Goal: Find specific page/section: Find specific page/section

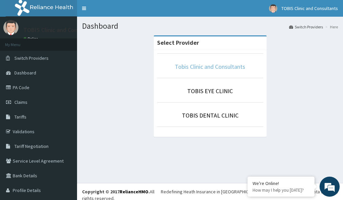
click at [180, 70] on link "Tobis Clinic and Consultants" at bounding box center [210, 67] width 70 height 8
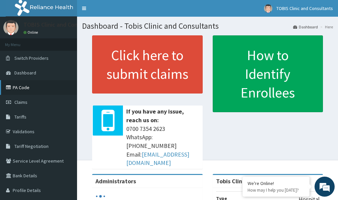
click at [21, 86] on link "PA Code" at bounding box center [38, 87] width 77 height 15
